Goal: Information Seeking & Learning: Learn about a topic

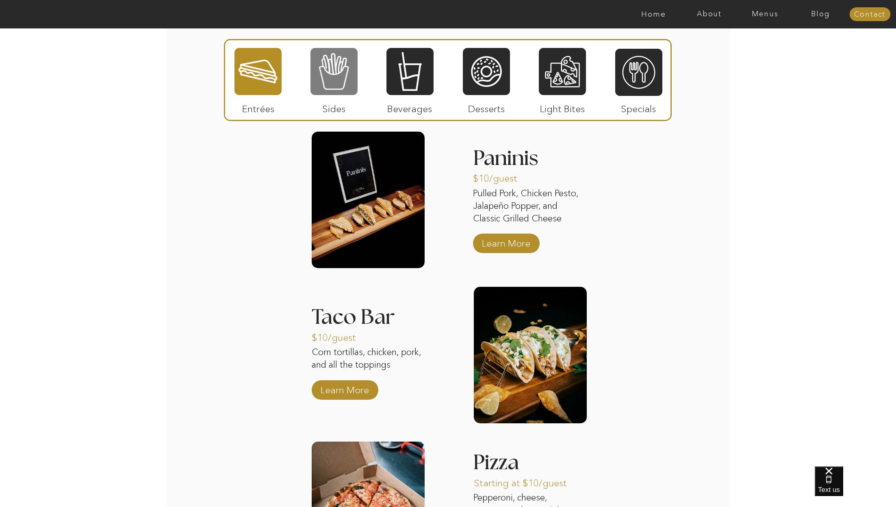
click at [344, 78] on div at bounding box center [333, 71] width 47 height 49
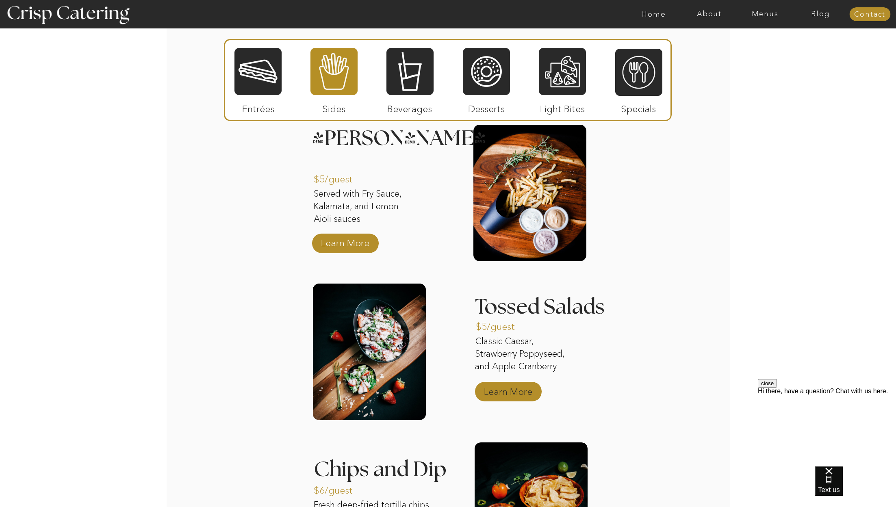
click at [521, 391] on p "Learn More" at bounding box center [508, 390] width 54 height 24
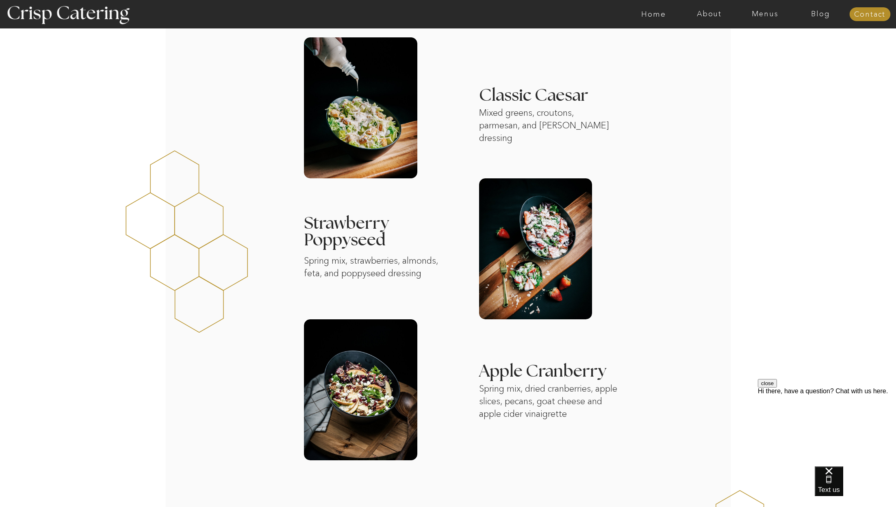
scroll to position [150, 0]
